Goal: Task Accomplishment & Management: Manage account settings

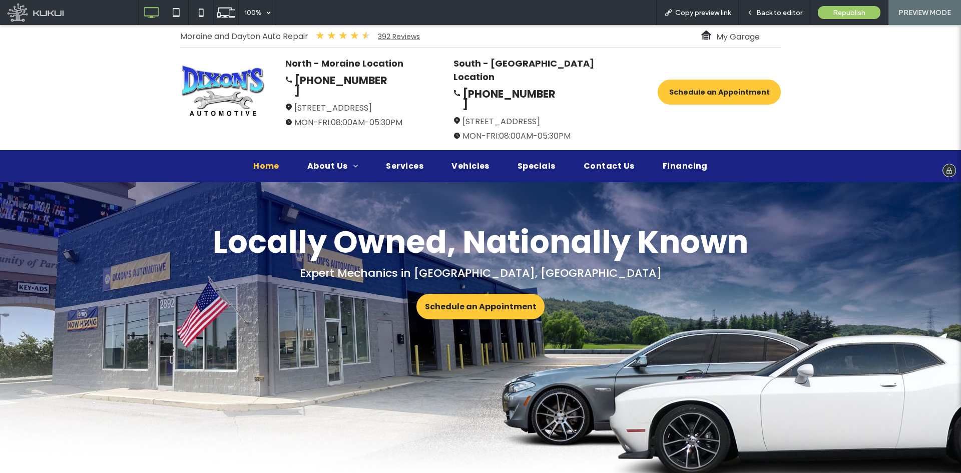
click at [474, 63] on strong "South - [GEOGRAPHIC_DATA] Location" at bounding box center [523, 70] width 141 height 26
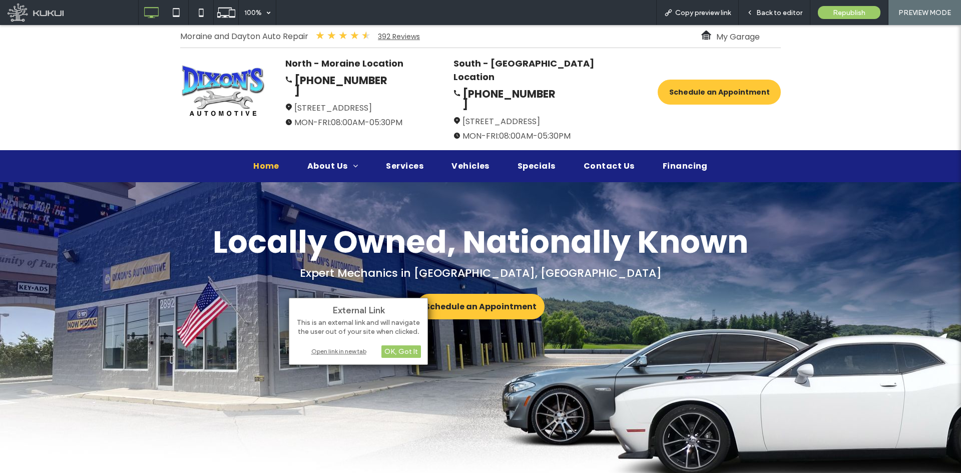
click at [352, 356] on div "Open link in new tab" at bounding box center [358, 351] width 125 height 11
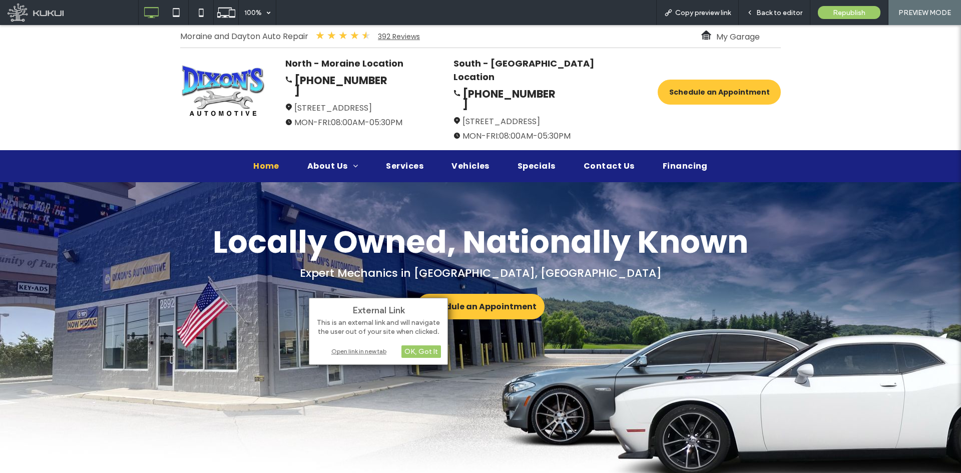
click at [368, 349] on div "Open link in new tab" at bounding box center [378, 351] width 125 height 11
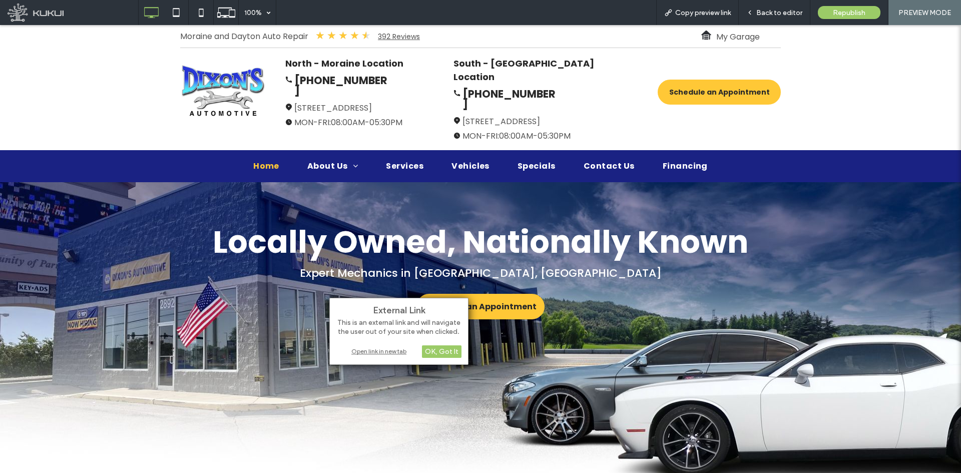
click at [395, 350] on div "Open link in new tab" at bounding box center [398, 351] width 125 height 11
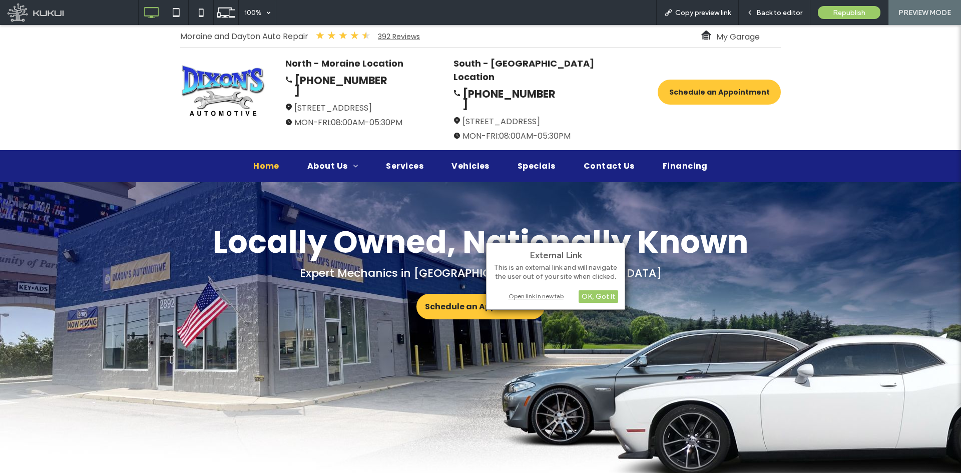
click at [532, 296] on div "Open link in new tab" at bounding box center [555, 296] width 125 height 11
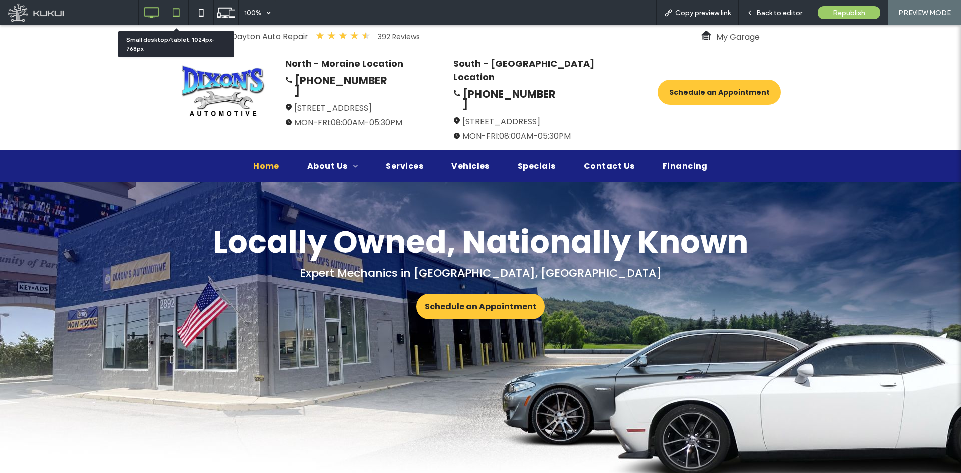
click at [175, 11] on icon at bounding box center [176, 13] width 20 height 20
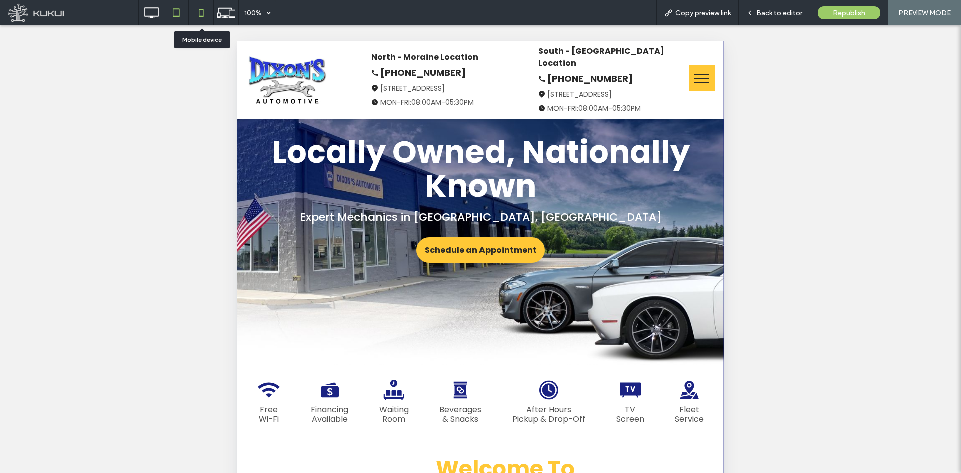
click at [196, 12] on icon at bounding box center [201, 13] width 20 height 20
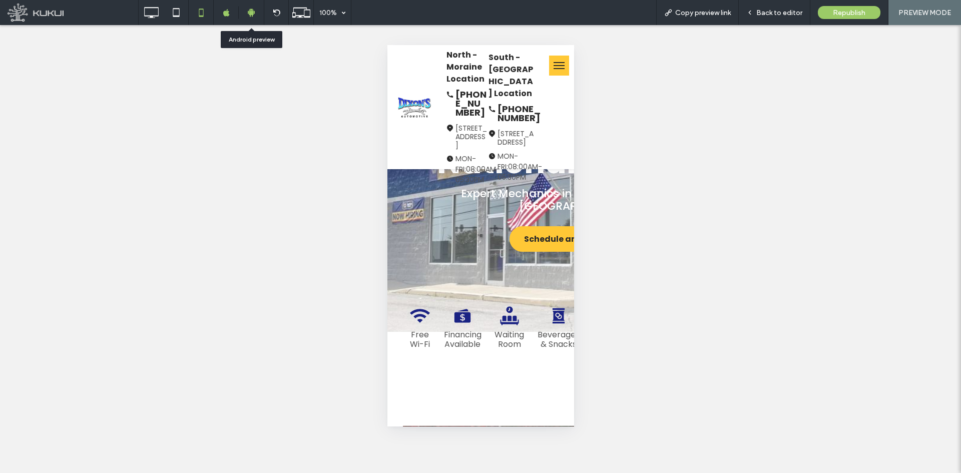
click at [245, 8] on div at bounding box center [251, 12] width 25 height 9
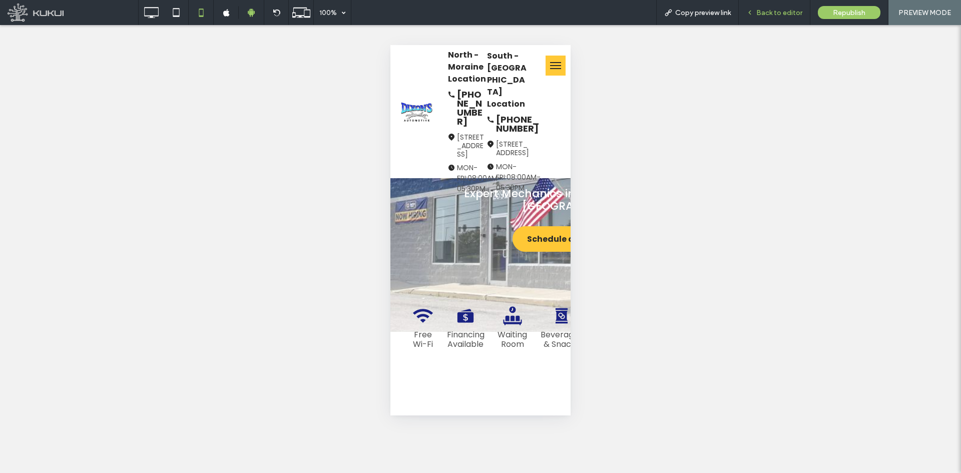
click at [763, 13] on span "Back to editor" at bounding box center [779, 13] width 46 height 9
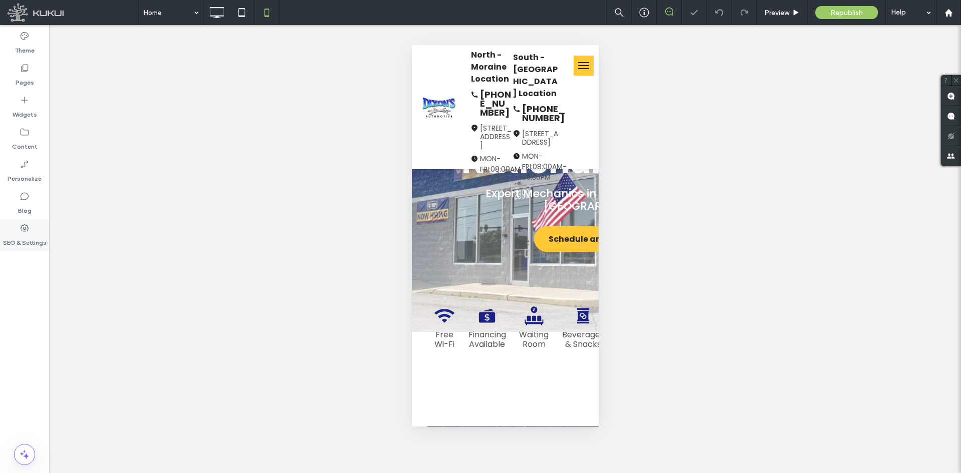
click at [34, 231] on div "SEO & Settings" at bounding box center [24, 235] width 49 height 32
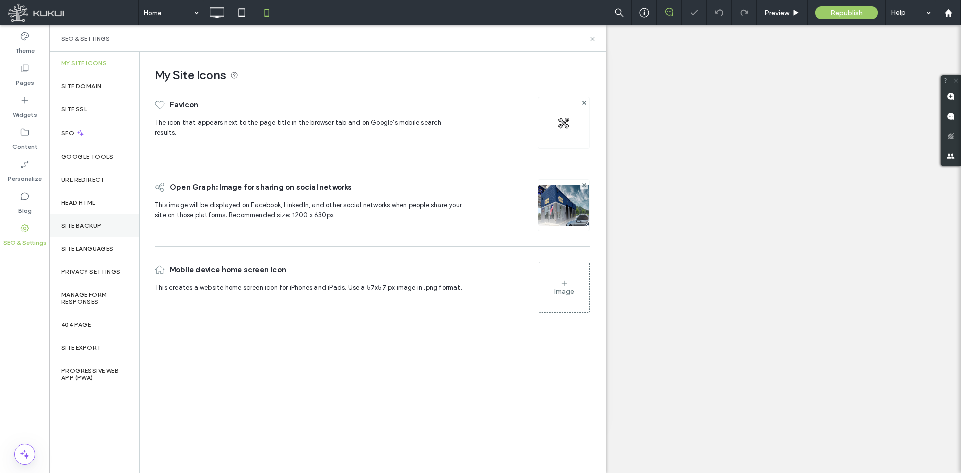
click at [75, 230] on div "Site Backup" at bounding box center [94, 225] width 90 height 23
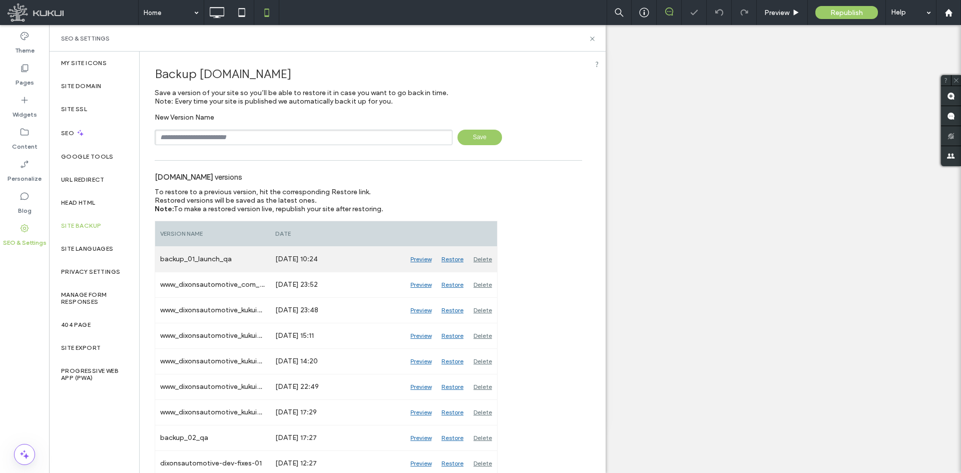
click at [446, 256] on div "Restore" at bounding box center [452, 259] width 32 height 25
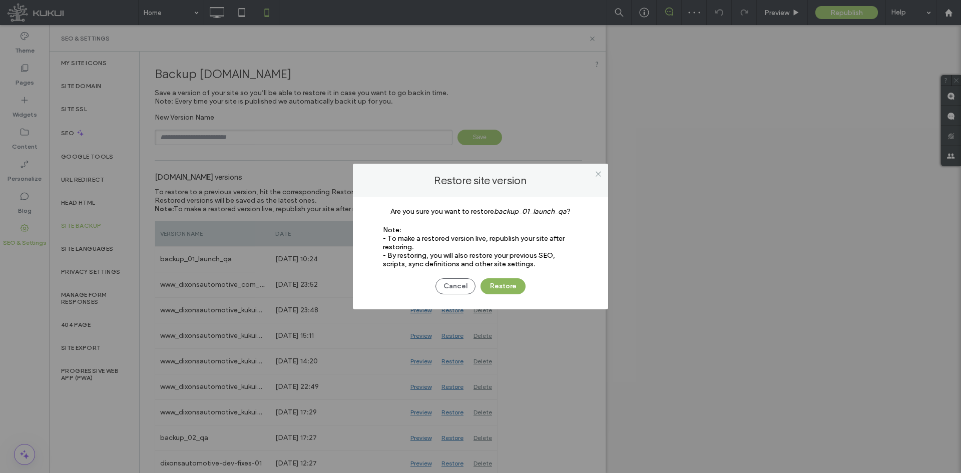
click at [495, 282] on button "Restore" at bounding box center [502, 286] width 45 height 16
